Goal: Task Accomplishment & Management: Complete application form

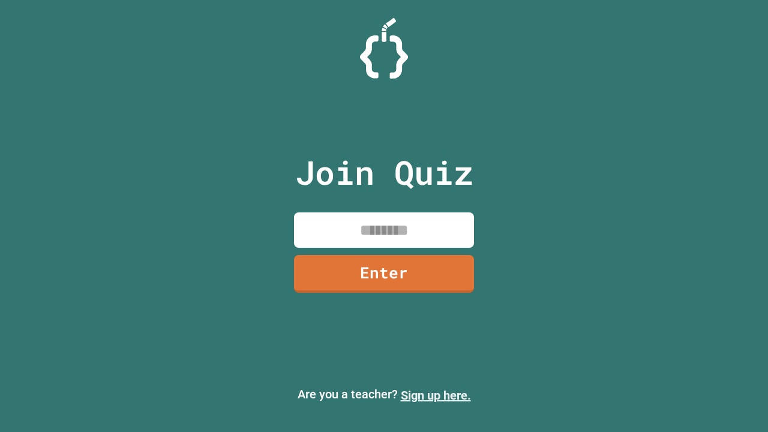
click at [435, 395] on link "Sign up here." at bounding box center [436, 395] width 70 height 14
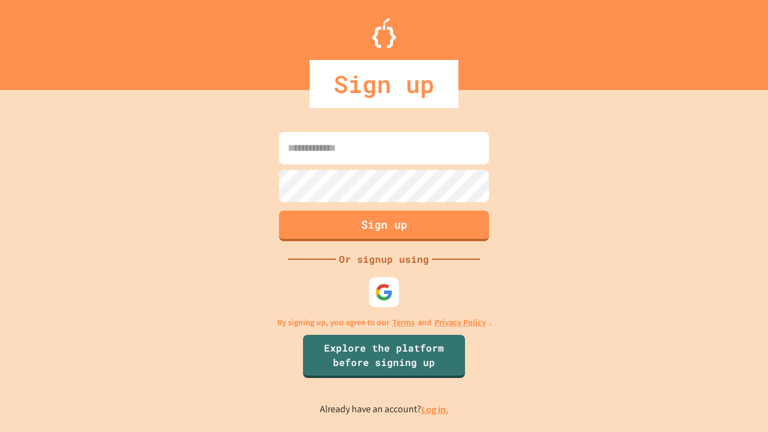
click at [435, 409] on link "Log in." at bounding box center [435, 409] width 28 height 13
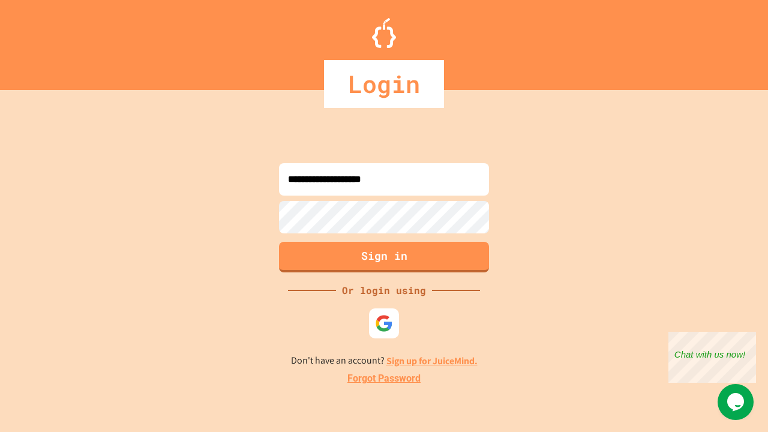
type input "**********"
